Goal: Transaction & Acquisition: Purchase product/service

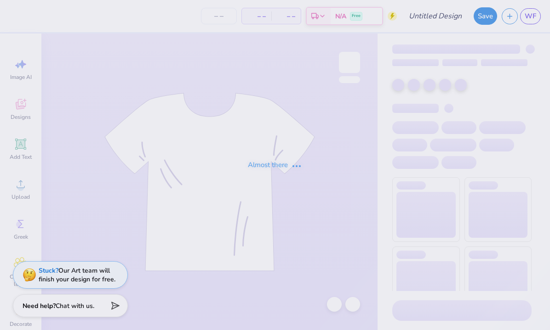
type input "Design 2"
type input "8"
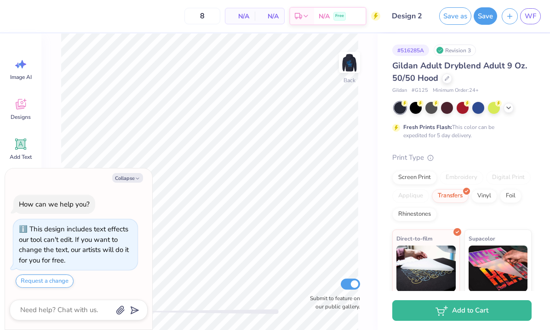
type textarea "x"
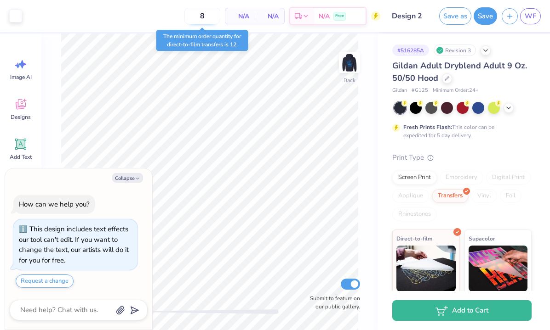
click at [203, 13] on input "8" at bounding box center [202, 16] width 36 height 17
type textarea "x"
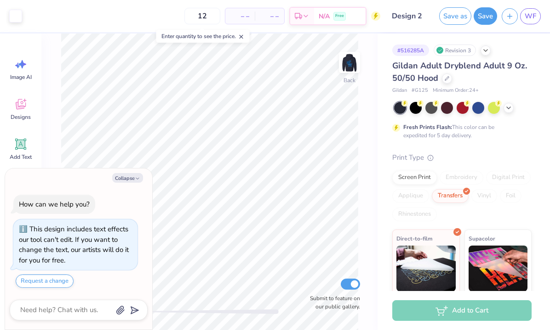
type input "12"
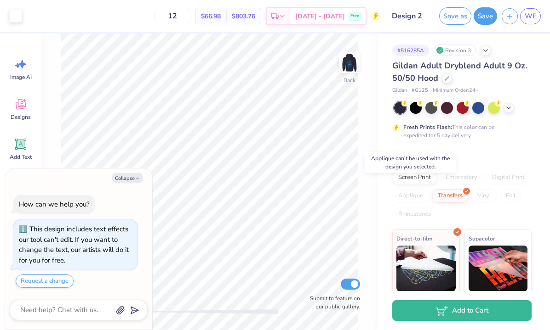
scroll to position [18, 0]
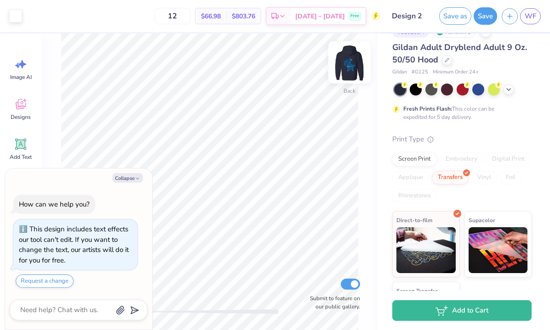
click at [351, 69] on img at bounding box center [349, 62] width 37 height 37
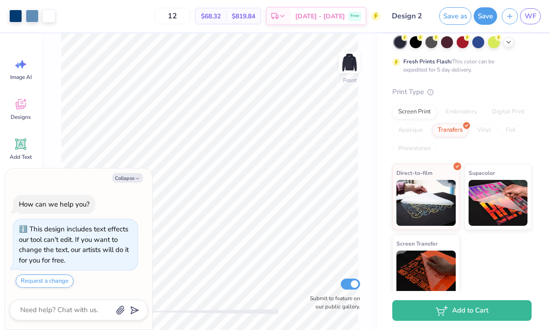
scroll to position [75, 0]
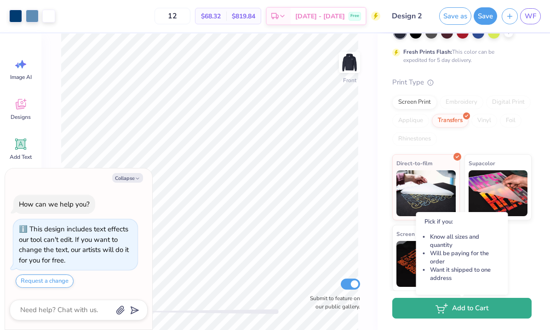
click at [429, 310] on button "Add to Cart" at bounding box center [461, 308] width 139 height 21
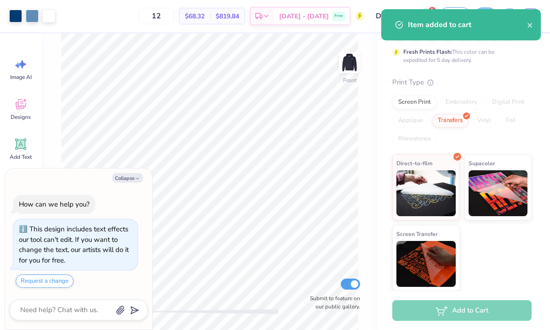
click at [425, 9] on div "Item added to cart" at bounding box center [460, 24] width 159 height 31
click at [533, 24] on icon "close" at bounding box center [530, 25] width 6 height 7
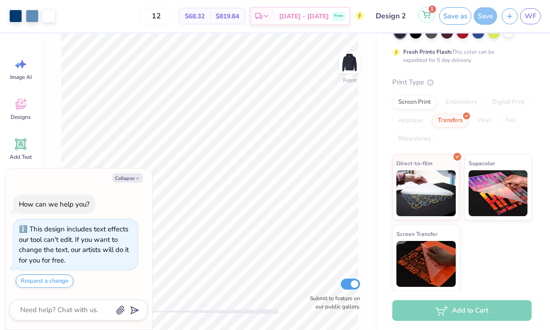
click at [425, 16] on icon at bounding box center [426, 14] width 8 height 7
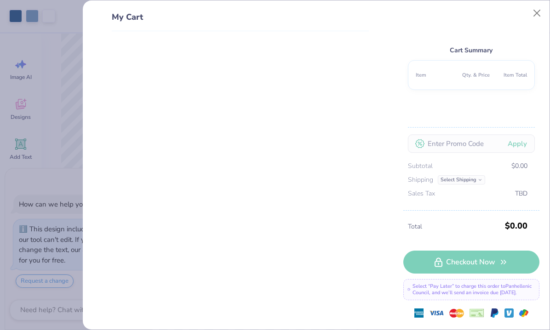
type textarea "x"
click at [540, 11] on button "Close" at bounding box center [536, 13] width 17 height 17
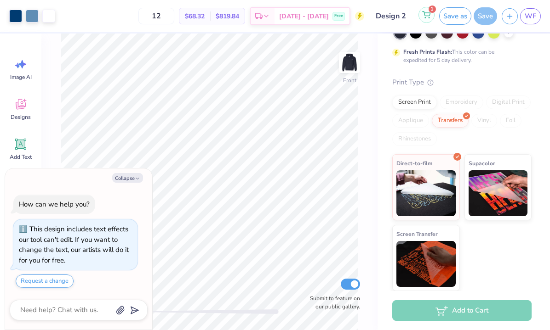
click at [425, 16] on icon at bounding box center [426, 13] width 8 height 5
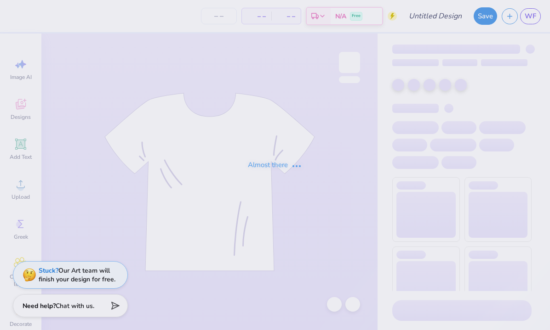
type input "Design 2"
type input "12"
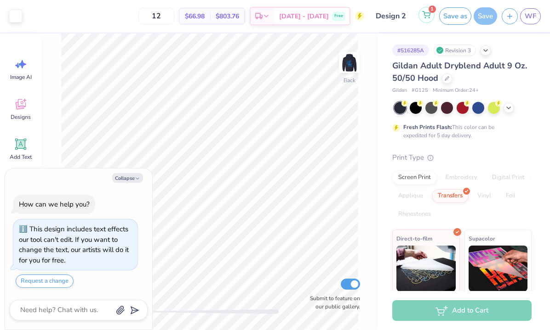
click at [431, 19] on button "1" at bounding box center [426, 15] width 16 height 16
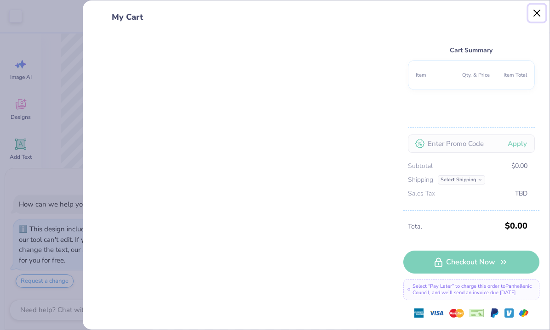
click at [540, 12] on button "Close" at bounding box center [536, 13] width 17 height 17
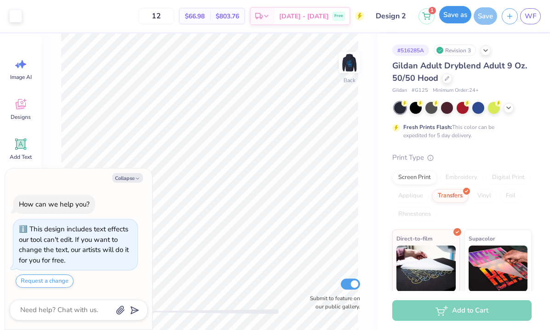
click at [457, 18] on button "Save as" at bounding box center [455, 14] width 32 height 17
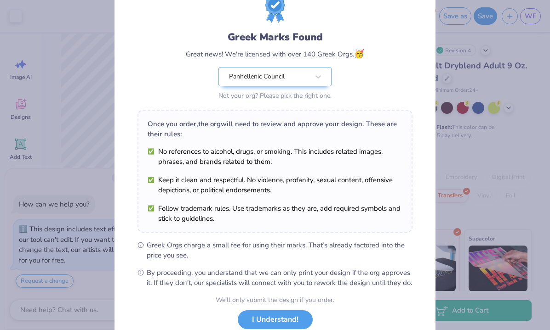
scroll to position [100, 0]
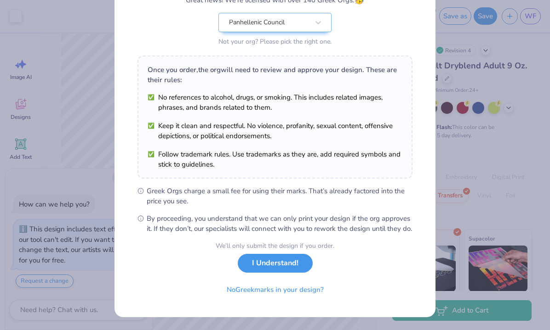
click at [279, 264] on button "I Understand!" at bounding box center [275, 263] width 75 height 19
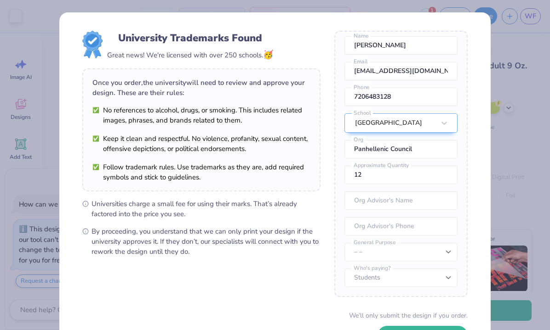
scroll to position [69, 0]
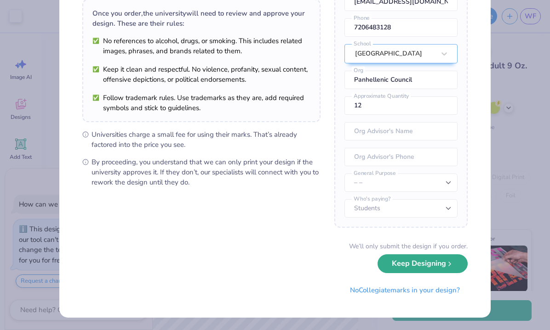
click at [427, 270] on button "Keep Designing" at bounding box center [422, 264] width 90 height 19
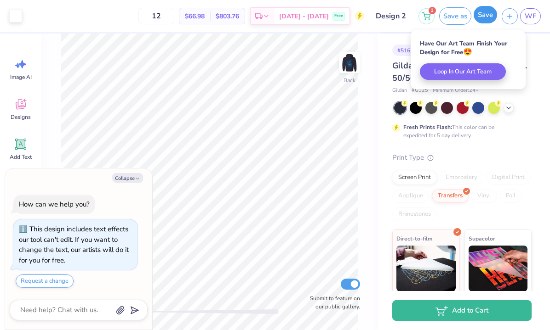
click at [485, 17] on button "Save" at bounding box center [484, 14] width 23 height 17
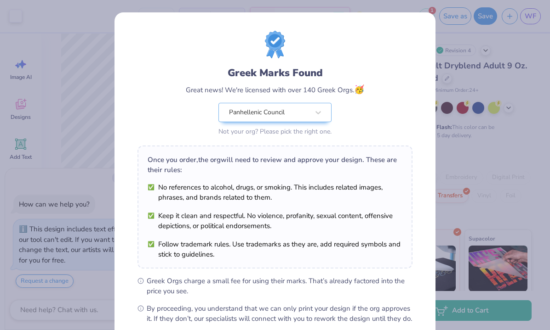
scroll to position [100, 0]
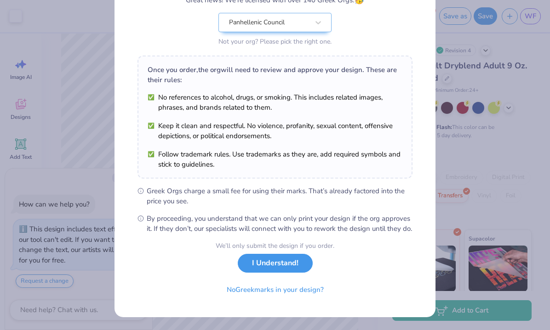
click at [281, 270] on button "I Understand!" at bounding box center [275, 263] width 75 height 19
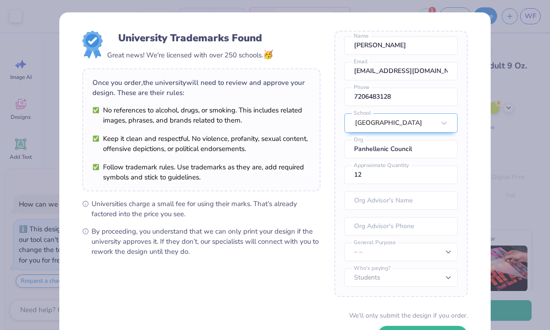
scroll to position [69, 0]
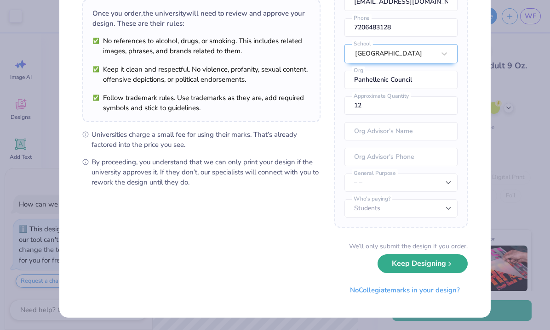
click at [440, 267] on button "Keep Designing" at bounding box center [422, 264] width 90 height 19
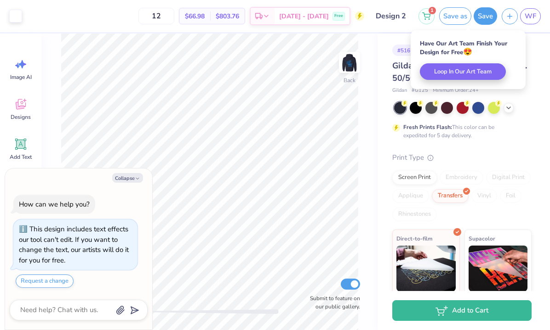
scroll to position [0, 0]
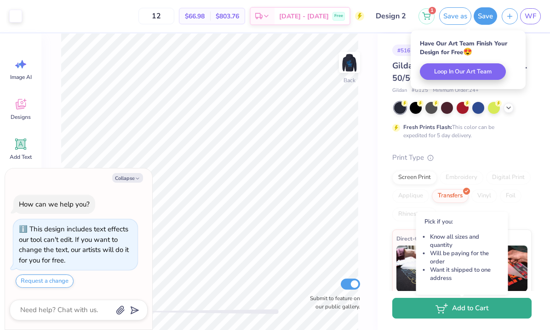
click at [450, 312] on button "Add to Cart" at bounding box center [461, 308] width 139 height 21
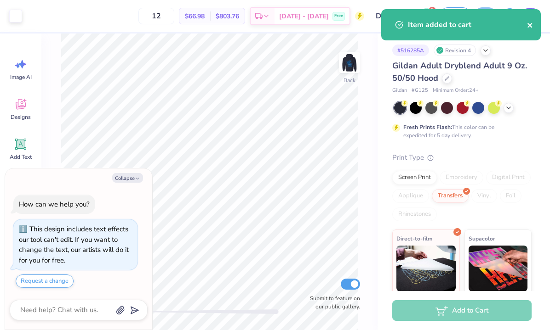
click at [527, 22] on icon "close" at bounding box center [530, 25] width 6 height 7
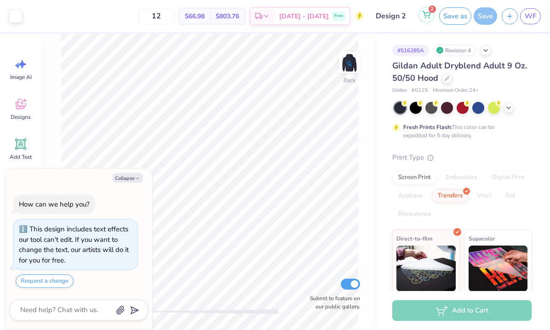
click at [425, 15] on icon at bounding box center [426, 14] width 8 height 7
type textarea "x"
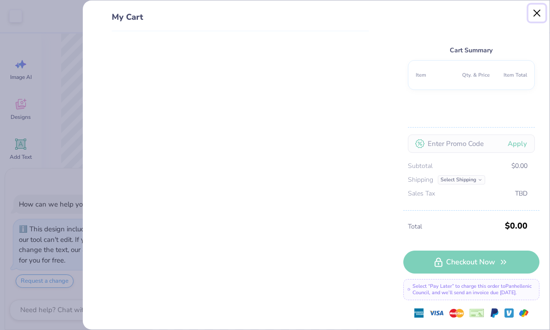
click at [538, 8] on button "Close" at bounding box center [536, 13] width 17 height 17
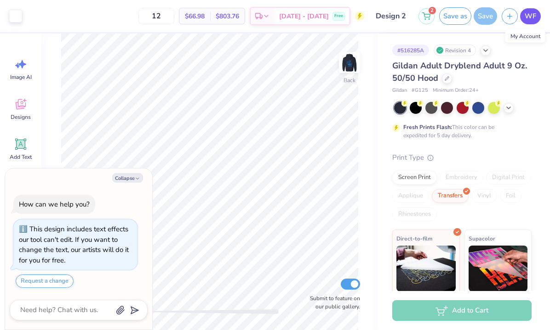
click at [529, 17] on span "WF" at bounding box center [529, 16] width 11 height 11
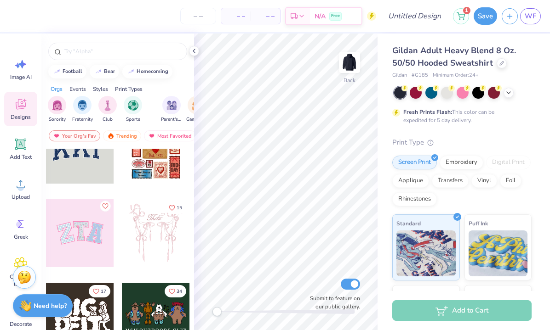
scroll to position [38, 0]
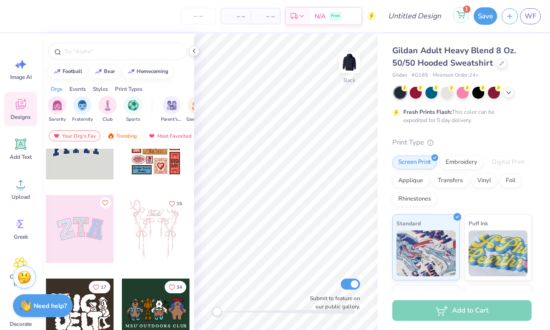
click at [458, 16] on icon at bounding box center [460, 14] width 8 height 7
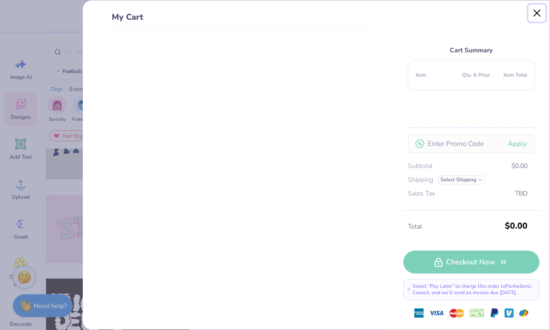
click at [537, 17] on button "Close" at bounding box center [536, 13] width 17 height 17
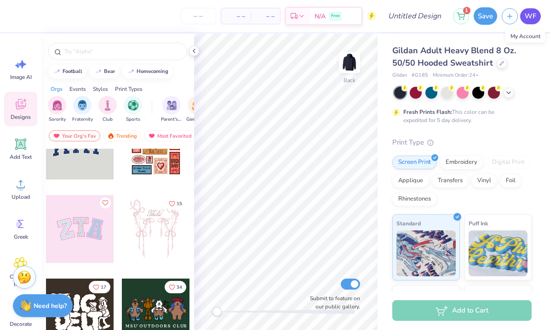
click at [530, 17] on span "WF" at bounding box center [529, 16] width 11 height 11
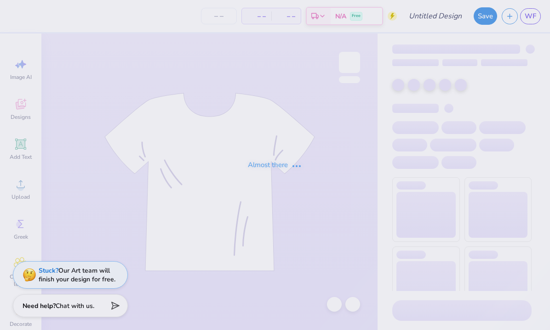
type input "Design 2"
type input "12"
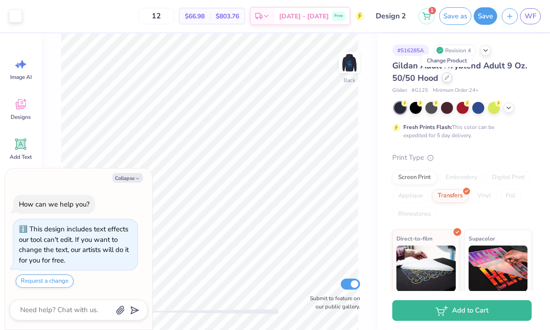
click at [447, 79] on icon at bounding box center [446, 77] width 5 height 5
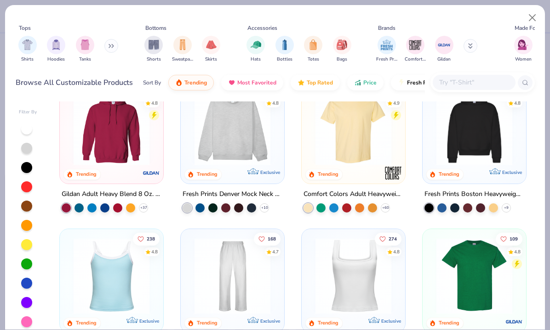
scroll to position [27, 0]
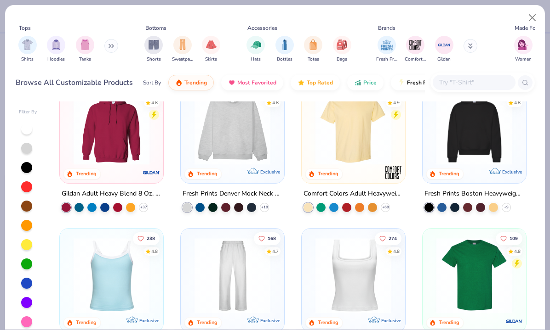
click at [135, 169] on div at bounding box center [111, 130] width 94 height 90
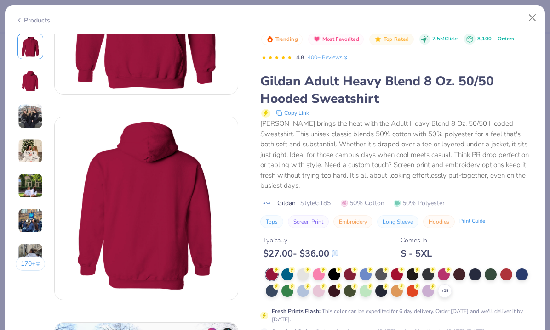
scroll to position [131, 0]
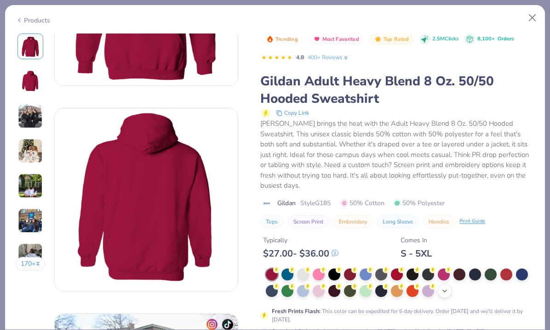
click at [441, 284] on div "+ 15" at bounding box center [444, 291] width 14 height 14
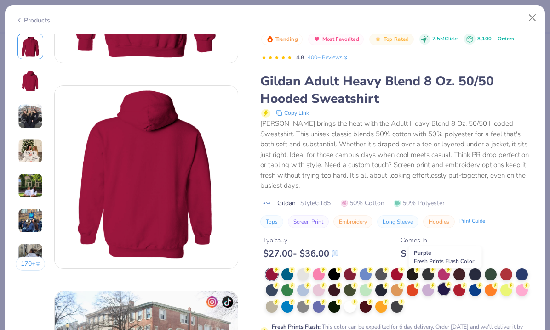
scroll to position [154, 0]
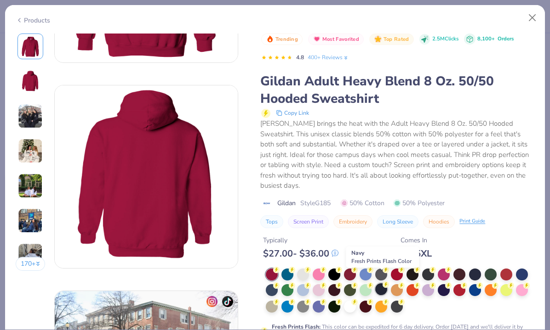
click at [382, 283] on div at bounding box center [381, 289] width 12 height 12
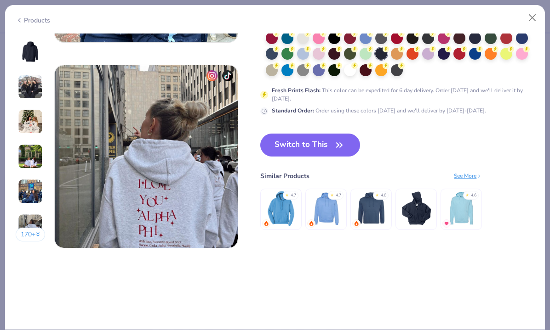
scroll to position [1194, 0]
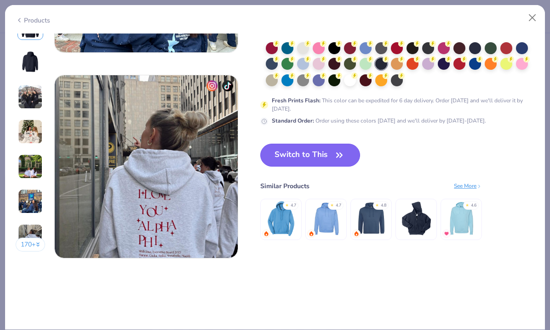
click at [325, 157] on button "Switch to This" at bounding box center [310, 155] width 100 height 23
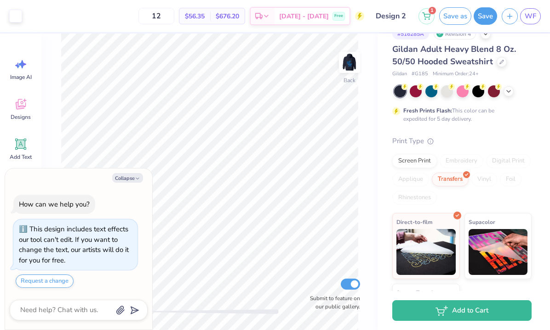
scroll to position [14, 0]
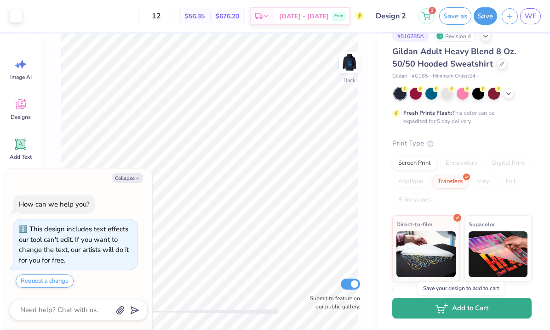
click at [438, 313] on ellipse "button" at bounding box center [438, 312] width 1 height 1
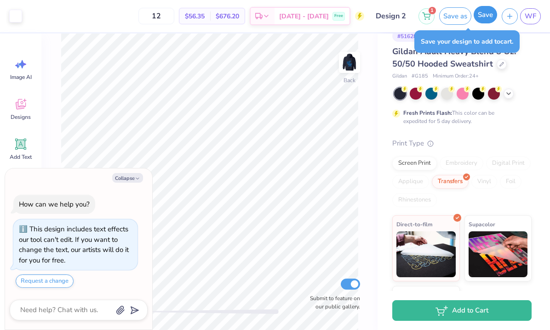
click at [485, 15] on button "Save" at bounding box center [484, 14] width 23 height 17
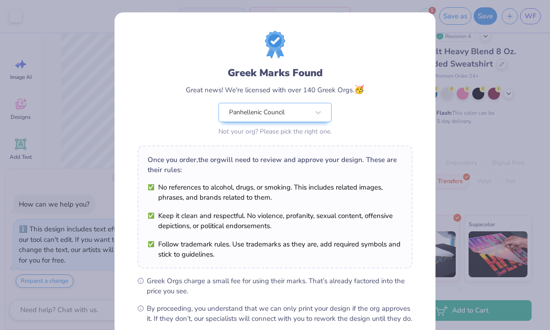
scroll to position [100, 0]
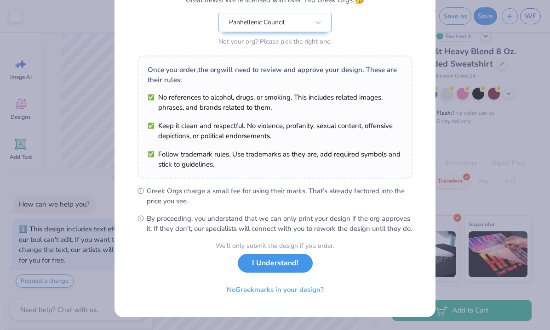
click at [267, 266] on button "I Understand!" at bounding box center [275, 263] width 75 height 19
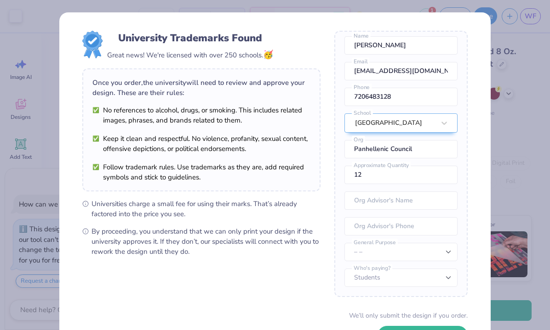
scroll to position [69, 0]
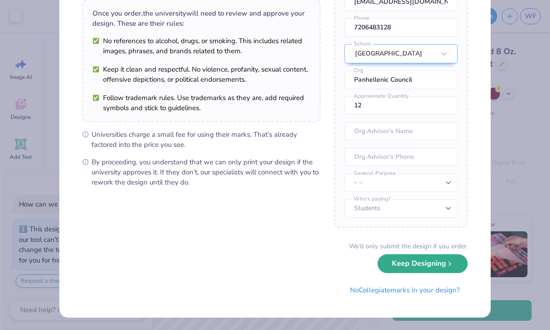
click at [409, 269] on button "Keep Designing" at bounding box center [422, 264] width 90 height 19
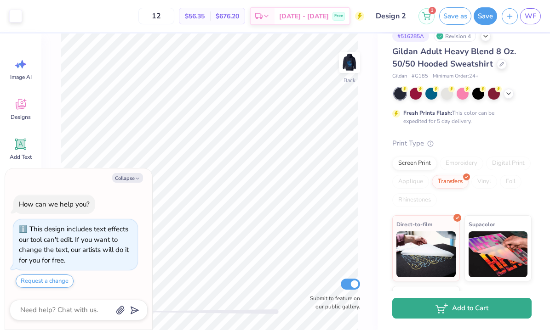
click at [452, 313] on button "Add to Cart" at bounding box center [461, 308] width 139 height 21
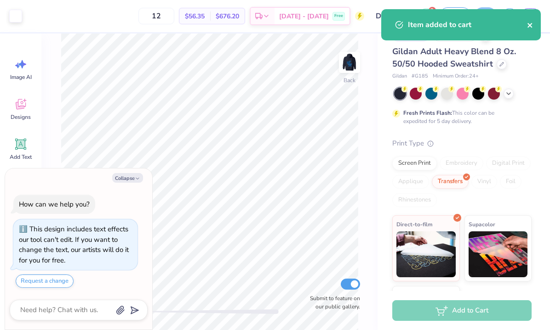
click at [530, 25] on icon "close" at bounding box center [530, 25] width 6 height 7
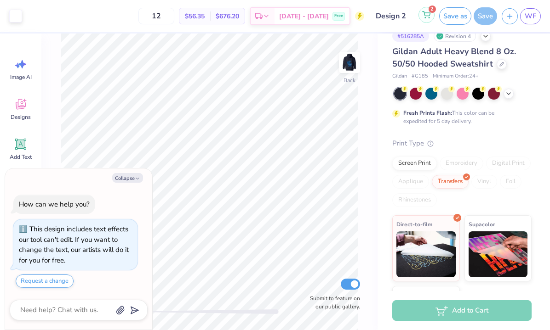
click at [426, 13] on icon at bounding box center [426, 14] width 8 height 7
type textarea "x"
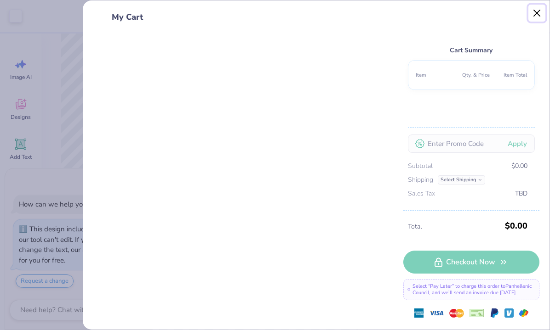
click at [536, 9] on button "Close" at bounding box center [536, 13] width 17 height 17
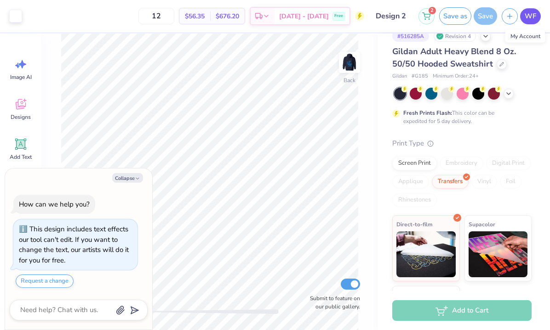
click at [534, 14] on span "WF" at bounding box center [529, 16] width 11 height 11
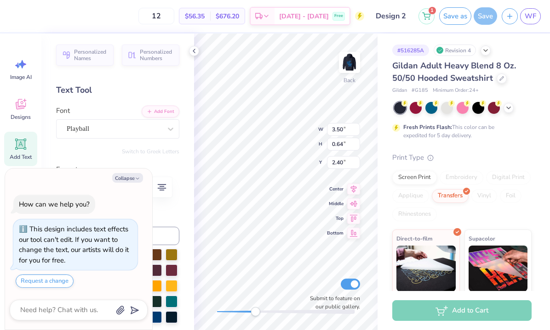
drag, startPoint x: 219, startPoint y: 309, endPoint x: 255, endPoint y: 307, distance: 35.9
click at [255, 307] on div "Accessibility label" at bounding box center [254, 311] width 9 height 9
type textarea "x"
type textarea "Panhellenic"
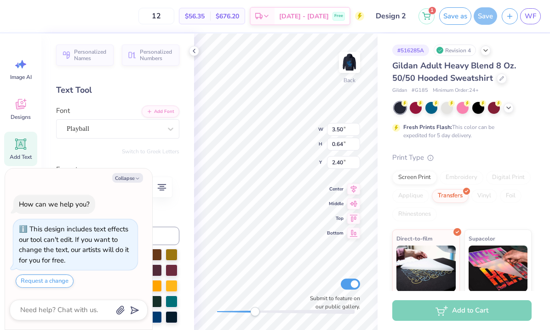
type textarea "x"
type textarea "Panhellenic C"
type textarea "x"
type textarea "Panhellenic CO"
type textarea "x"
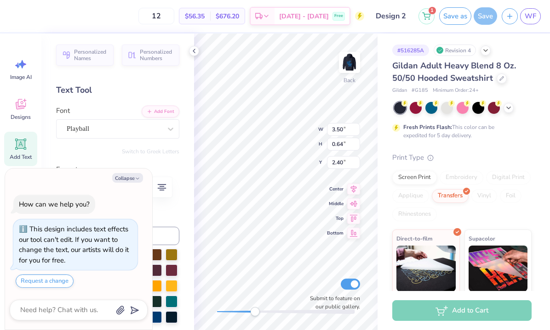
type textarea "Panhellenic COi"
type textarea "x"
type textarea "Panhellenic CO"
type textarea "x"
type textarea "Panhellenic C"
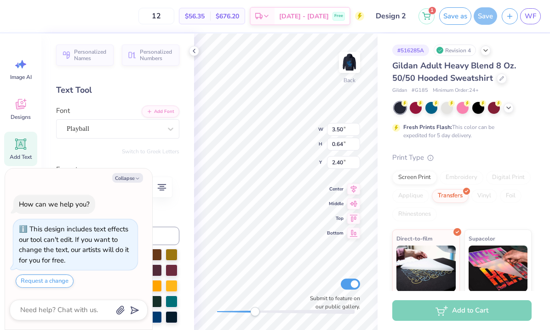
type textarea "x"
type textarea "Panhellenic Co"
type textarea "x"
type textarea "Panhellenic Cou"
type textarea "x"
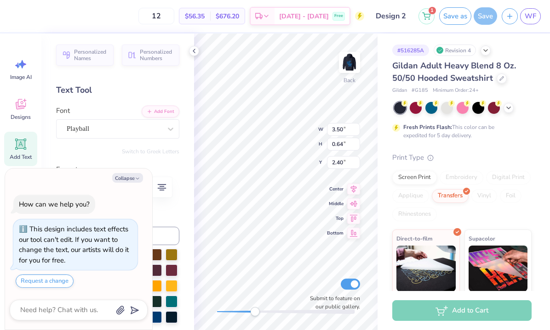
type textarea "Panhellenic Counc"
type textarea "x"
type textarea "Panhellenic Counci"
type textarea "x"
type textarea "Panhellenic Council"
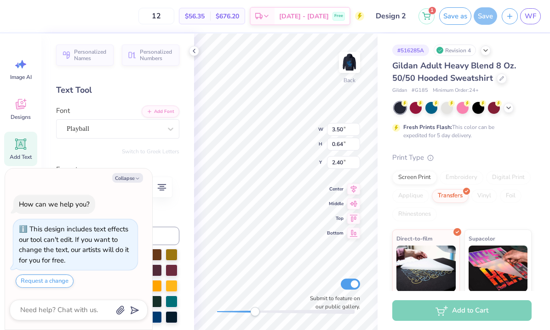
scroll to position [0, 3]
drag, startPoint x: 254, startPoint y: 315, endPoint x: 225, endPoint y: 313, distance: 28.6
click at [225, 313] on div "Accessibility label" at bounding box center [225, 311] width 9 height 9
drag, startPoint x: 227, startPoint y: 314, endPoint x: 216, endPoint y: 314, distance: 10.6
click at [216, 314] on div "Accessibility label" at bounding box center [216, 311] width 9 height 9
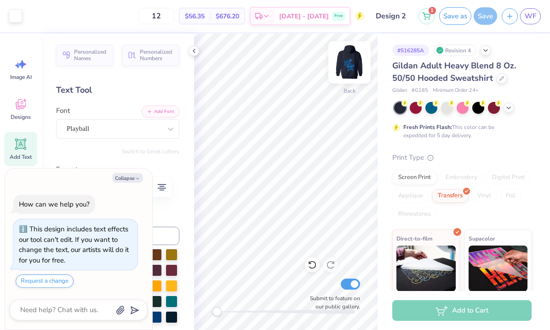
click at [349, 66] on img at bounding box center [349, 62] width 37 height 37
drag, startPoint x: 220, startPoint y: 313, endPoint x: 260, endPoint y: 312, distance: 40.5
click at [260, 312] on div "Accessibility label" at bounding box center [258, 311] width 9 height 9
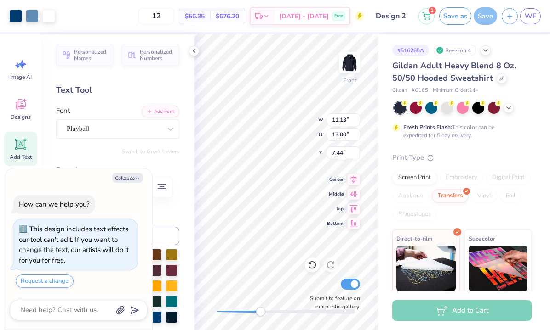
click at [243, 313] on div "Front W 11.13 11.13 " H 13.00 13.00 " Y 7.44 7.44 " Center Middle Top Bottom Su…" at bounding box center [285, 182] width 183 height 297
drag, startPoint x: 258, startPoint y: 312, endPoint x: 228, endPoint y: 312, distance: 29.4
click at [228, 312] on div "Accessibility label" at bounding box center [228, 311] width 9 height 9
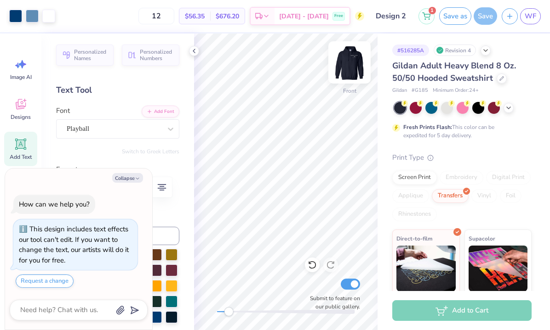
click at [349, 64] on img at bounding box center [349, 62] width 37 height 37
click at [203, 312] on div "Back Submit to feature on our public gallery." at bounding box center [285, 182] width 183 height 297
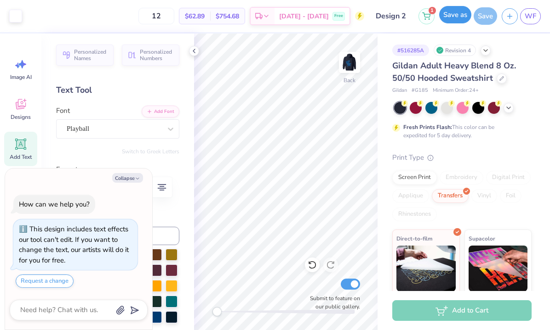
click at [457, 18] on button "Save as" at bounding box center [455, 14] width 32 height 17
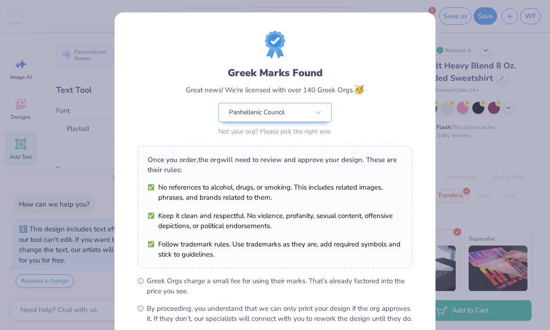
scroll to position [100, 0]
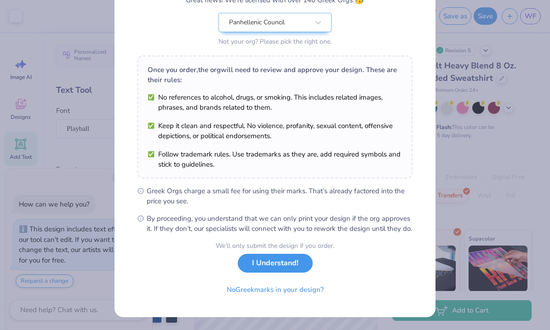
click at [290, 270] on button "I Understand!" at bounding box center [275, 263] width 75 height 19
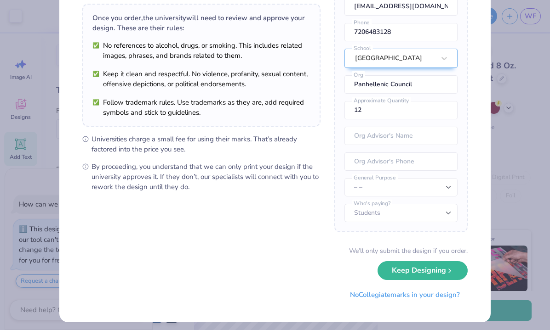
scroll to position [65, 0]
click at [440, 277] on button "Keep Designing" at bounding box center [422, 268] width 90 height 19
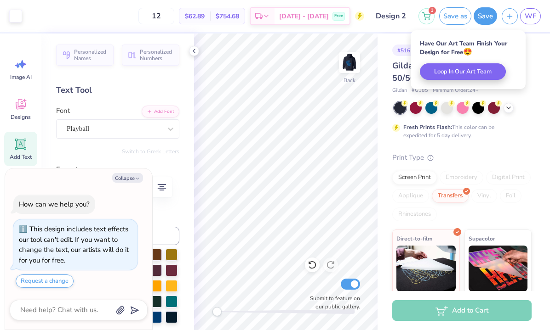
scroll to position [0, 0]
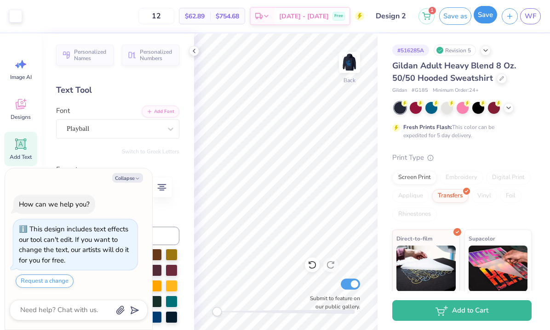
click at [483, 16] on button "Save" at bounding box center [484, 14] width 23 height 17
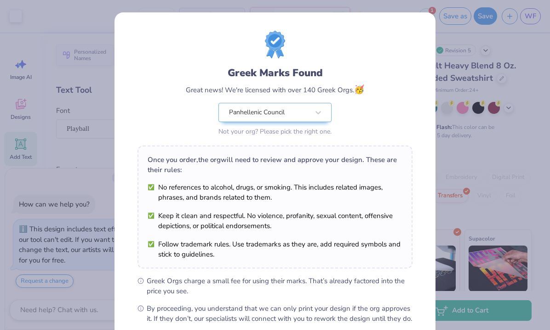
scroll to position [100, 0]
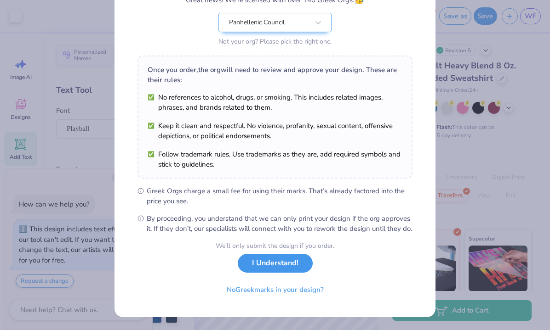
click at [296, 262] on button "I Understand!" at bounding box center [275, 263] width 75 height 19
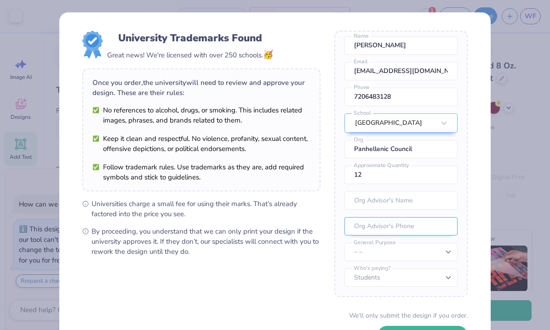
scroll to position [69, 0]
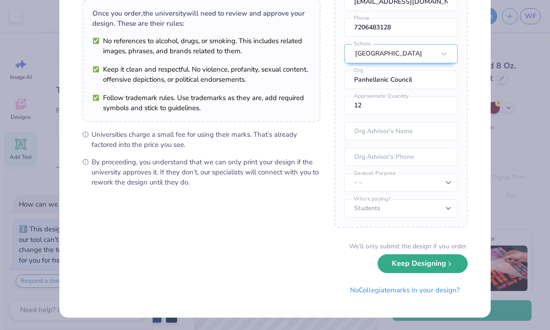
click at [403, 267] on button "Keep Designing" at bounding box center [422, 264] width 90 height 19
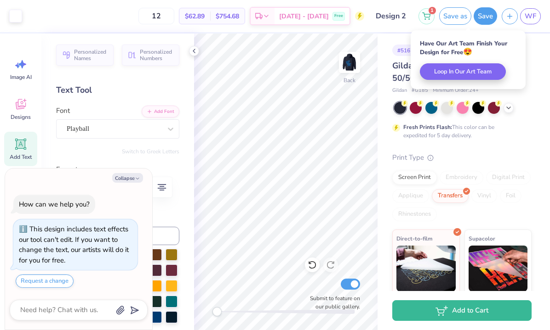
scroll to position [0, 0]
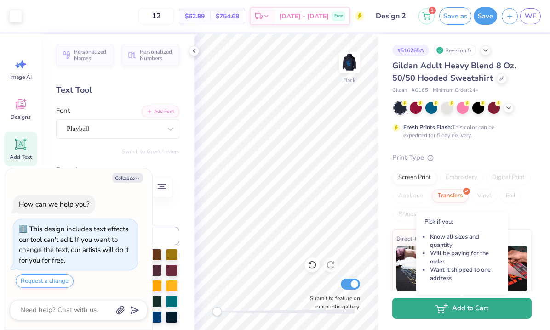
click at [436, 311] on icon "button" at bounding box center [441, 309] width 12 height 10
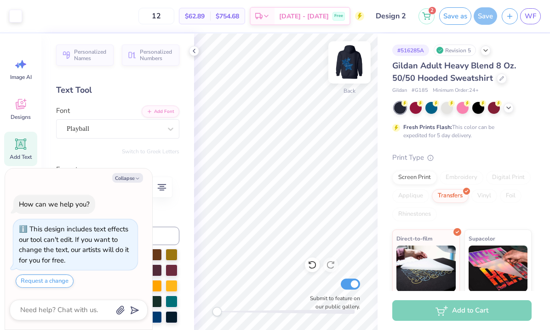
click at [350, 59] on img at bounding box center [349, 62] width 37 height 37
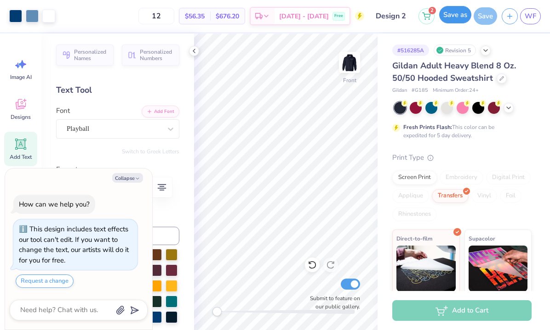
click at [454, 16] on button "Save as" at bounding box center [455, 14] width 32 height 17
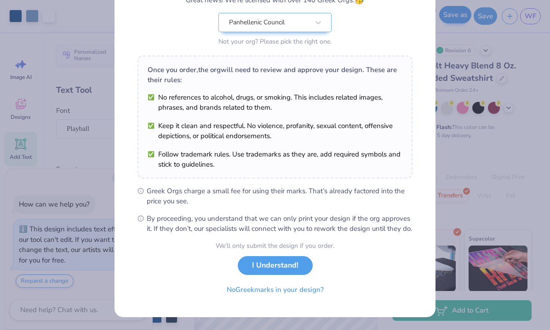
scroll to position [100, 0]
click at [295, 265] on button "I Understand!" at bounding box center [275, 263] width 75 height 19
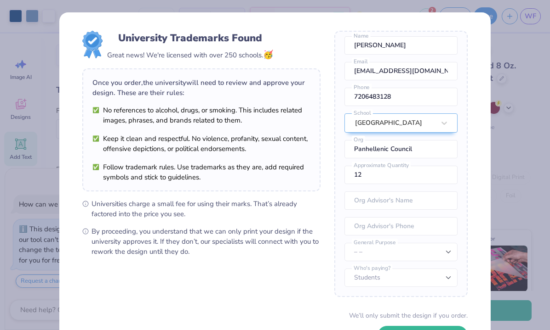
scroll to position [69, 0]
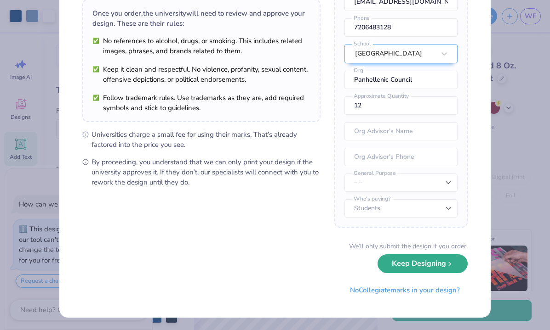
click at [402, 267] on button "Keep Designing" at bounding box center [422, 264] width 90 height 19
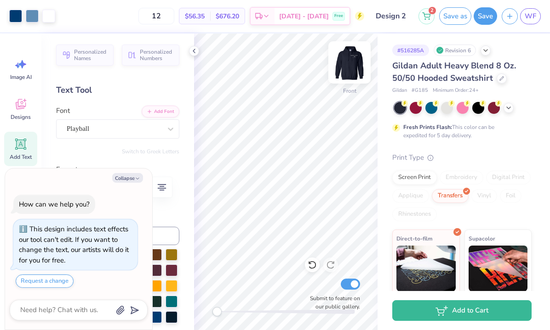
click at [345, 62] on img at bounding box center [349, 62] width 37 height 37
click at [345, 62] on img at bounding box center [349, 62] width 18 height 18
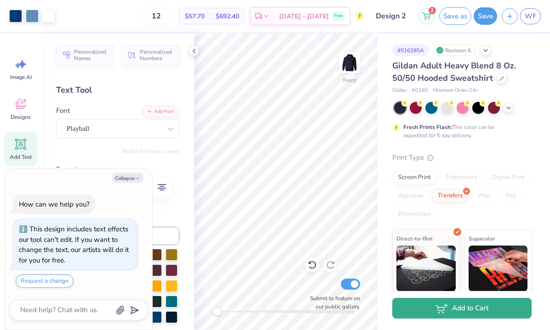
click at [455, 313] on button "Add to Cart" at bounding box center [461, 308] width 139 height 21
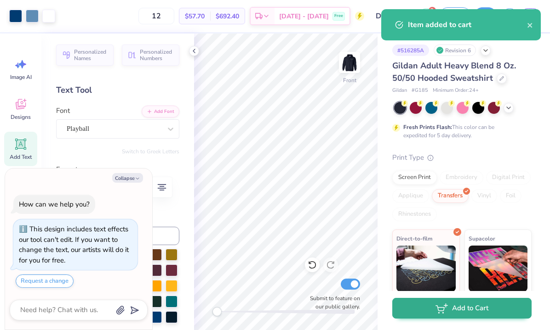
type textarea "x"
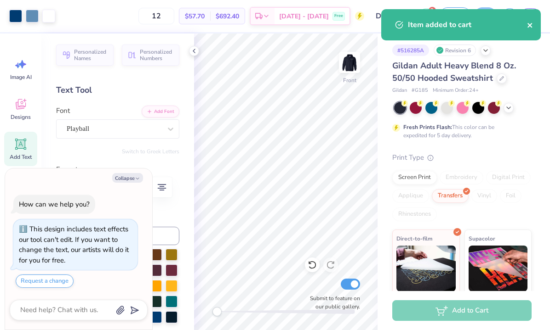
click at [527, 24] on icon "close" at bounding box center [530, 25] width 6 height 7
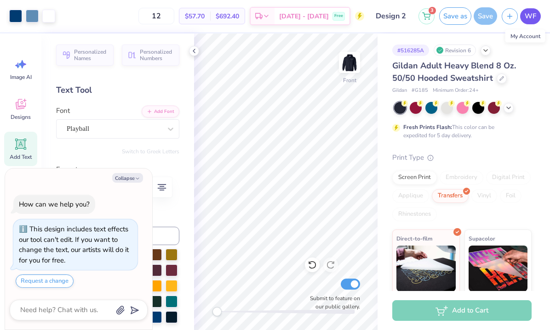
click at [528, 23] on link "WF" at bounding box center [530, 16] width 21 height 16
